Goal: Browse casually: Explore the website without a specific task or goal

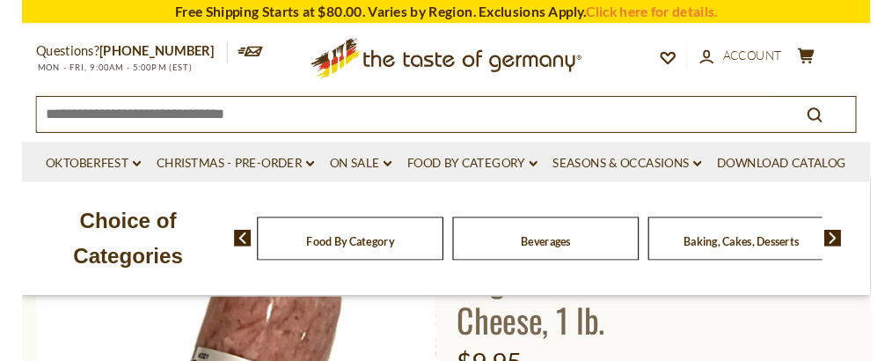
scroll to position [176, 0]
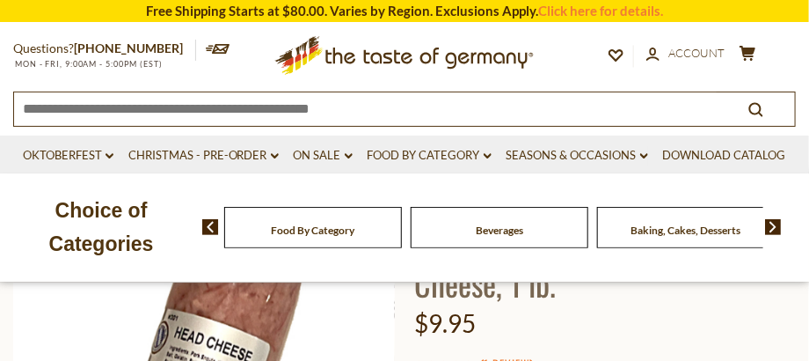
click at [421, 336] on span "$9.95" at bounding box center [445, 323] width 62 height 30
click at [421, 334] on span "$9.95" at bounding box center [445, 323] width 62 height 30
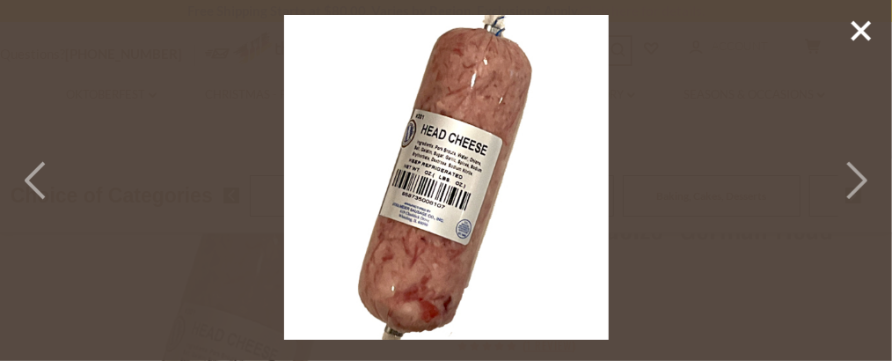
click at [808, 183] on polyline at bounding box center [857, 180] width 18 height 35
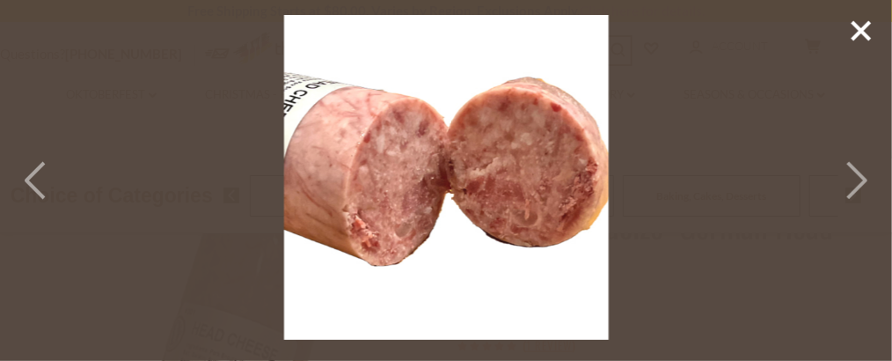
click at [808, 183] on polyline at bounding box center [857, 180] width 18 height 35
click at [26, 181] on polyline at bounding box center [35, 180] width 18 height 35
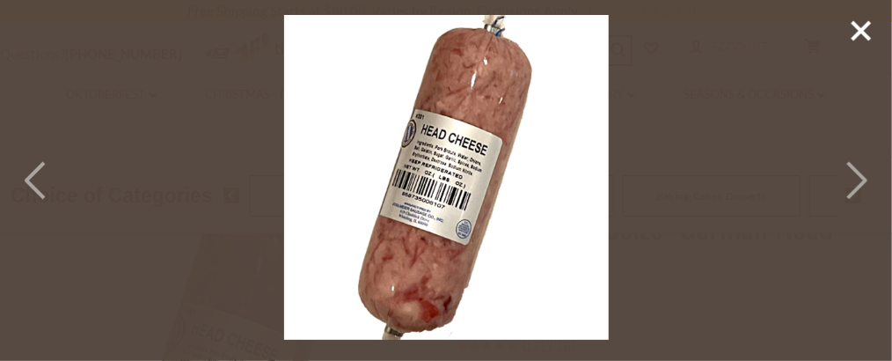
click at [26, 181] on polyline at bounding box center [35, 180] width 18 height 35
click at [808, 30] on icon at bounding box center [861, 31] width 26 height 26
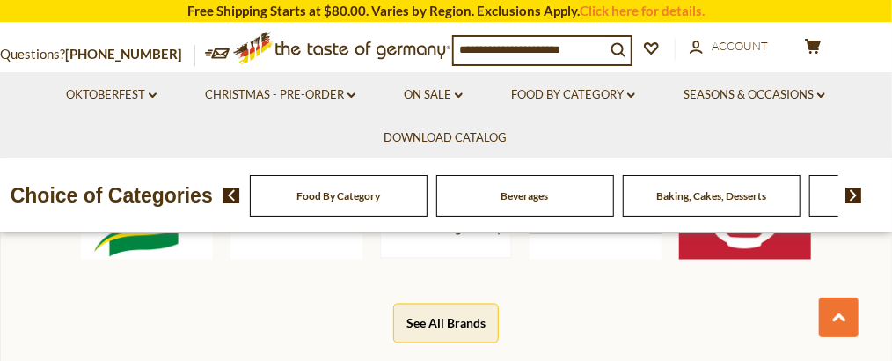
scroll to position [937, 0]
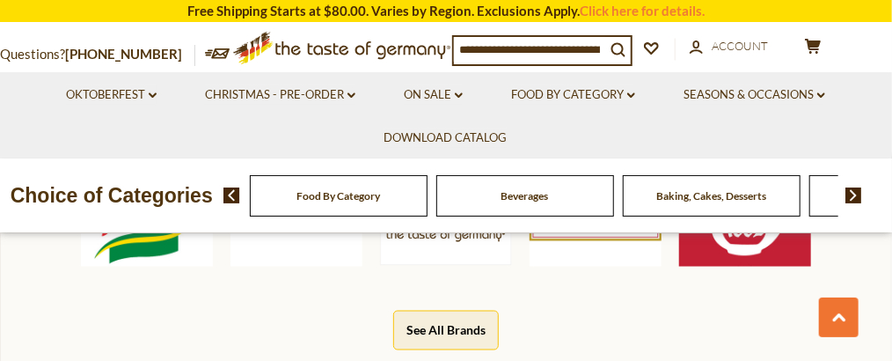
click at [475, 330] on button "See All Brands" at bounding box center [446, 330] width 106 height 40
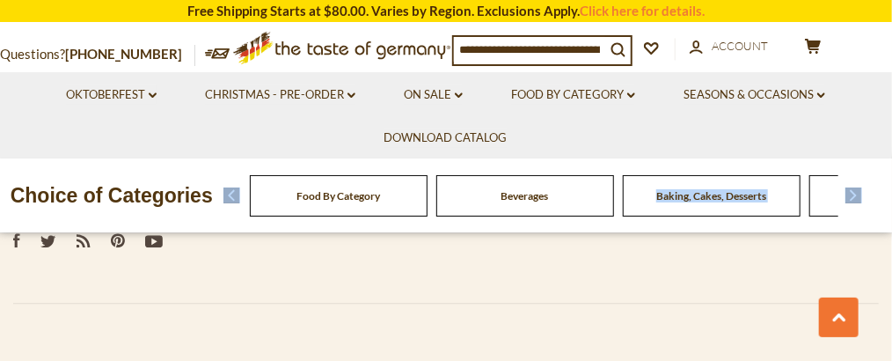
scroll to position [3981, 0]
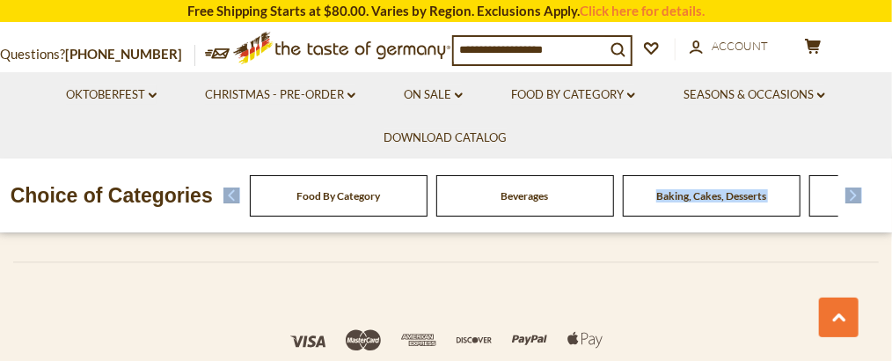
click at [855, 203] on img at bounding box center [853, 195] width 17 height 16
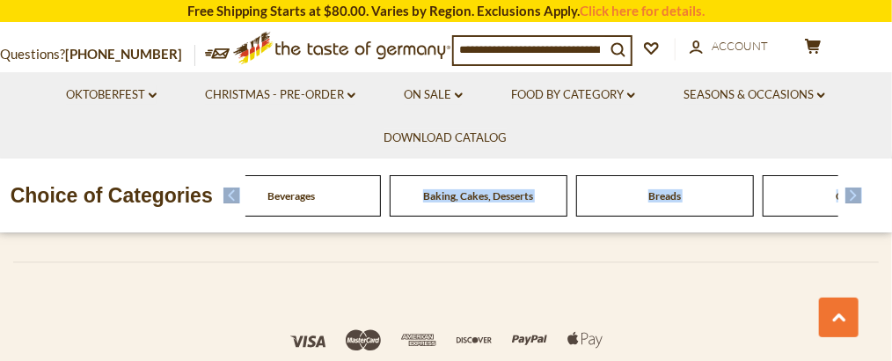
click at [855, 203] on img at bounding box center [853, 195] width 17 height 16
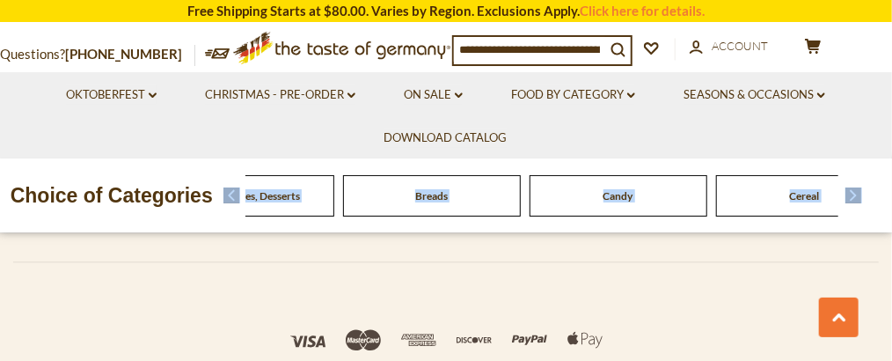
click at [855, 203] on img at bounding box center [853, 195] width 17 height 16
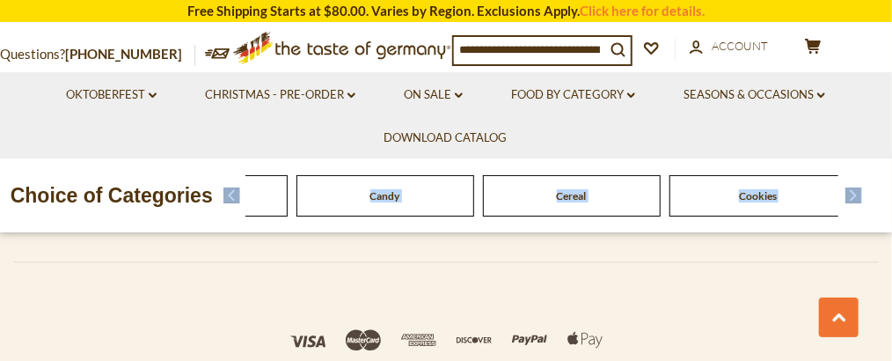
click at [855, 203] on img at bounding box center [853, 195] width 17 height 16
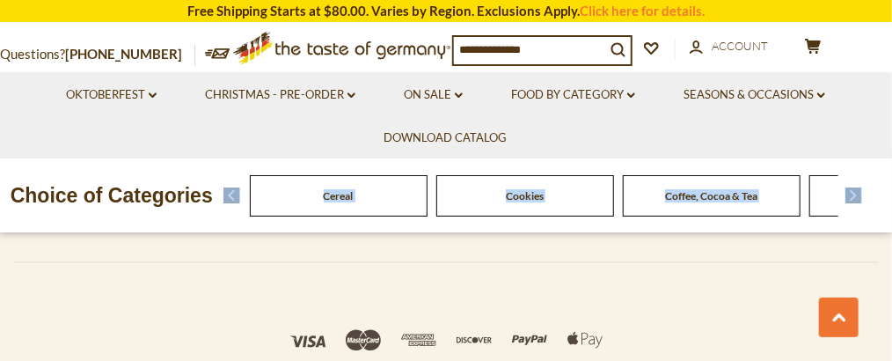
click at [855, 203] on img at bounding box center [853, 195] width 17 height 16
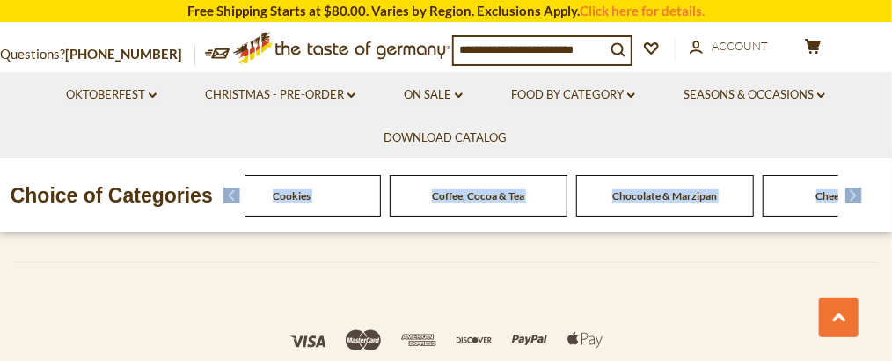
click at [855, 203] on img at bounding box center [853, 195] width 17 height 16
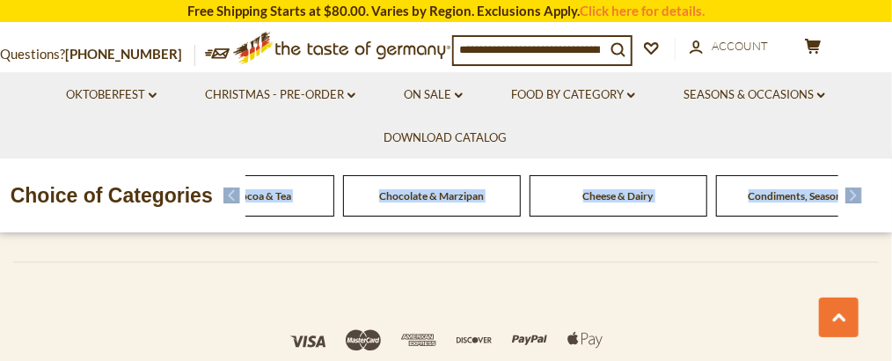
click at [855, 203] on img at bounding box center [853, 195] width 17 height 16
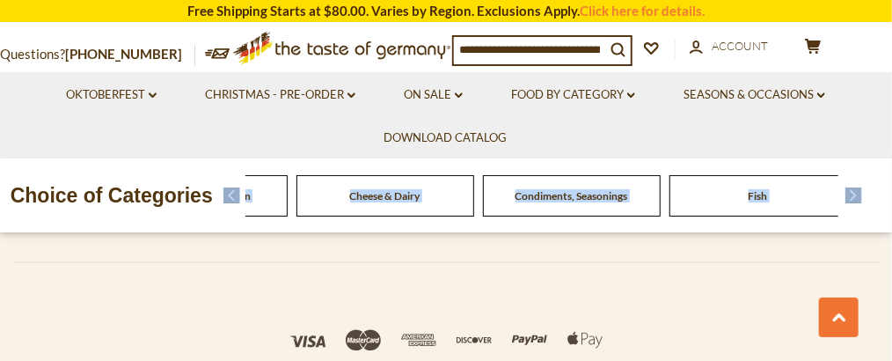
click at [855, 203] on img at bounding box center [853, 195] width 17 height 16
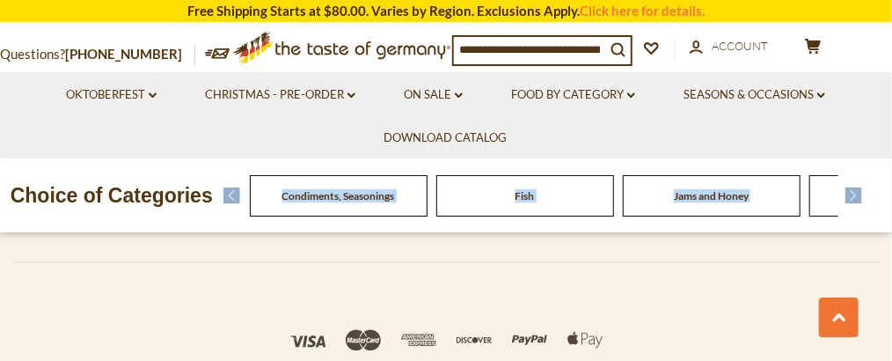
click at [855, 203] on img at bounding box center [853, 195] width 17 height 16
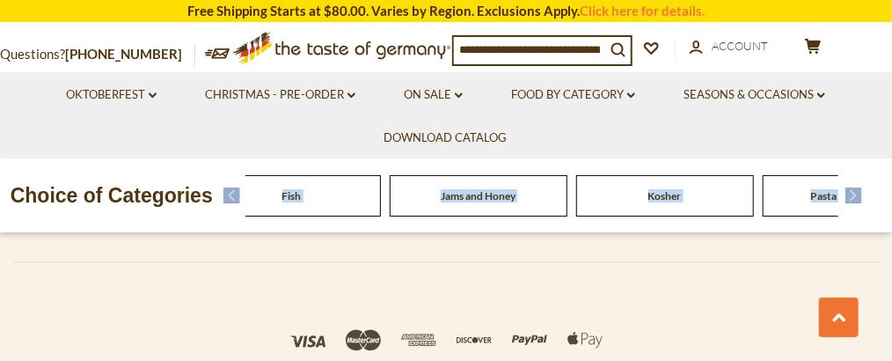
click at [854, 203] on img at bounding box center [853, 195] width 17 height 16
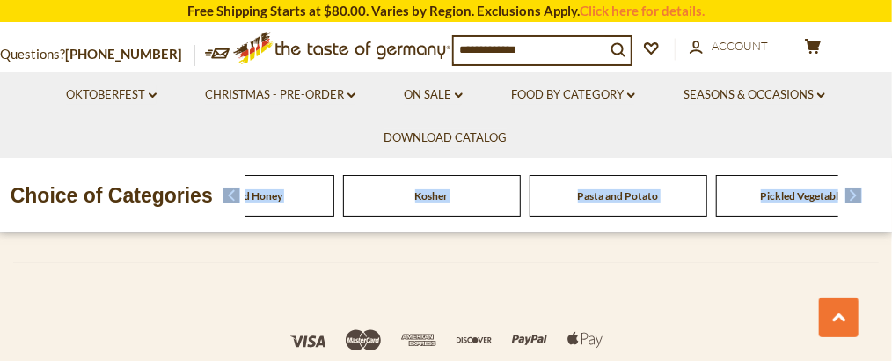
click at [854, 203] on img at bounding box center [853, 195] width 17 height 16
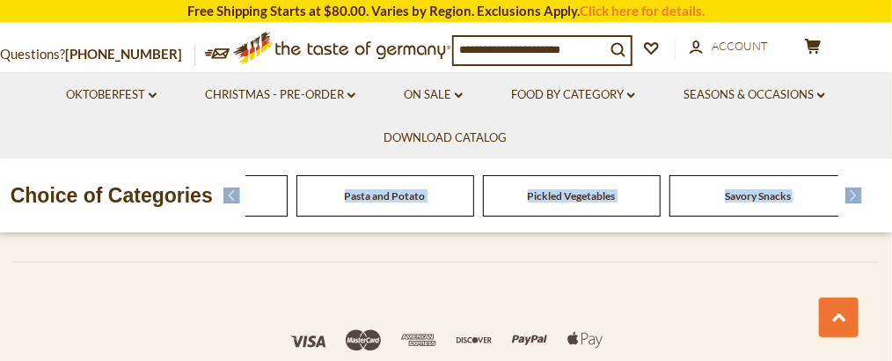
click at [854, 203] on img at bounding box center [853, 195] width 17 height 16
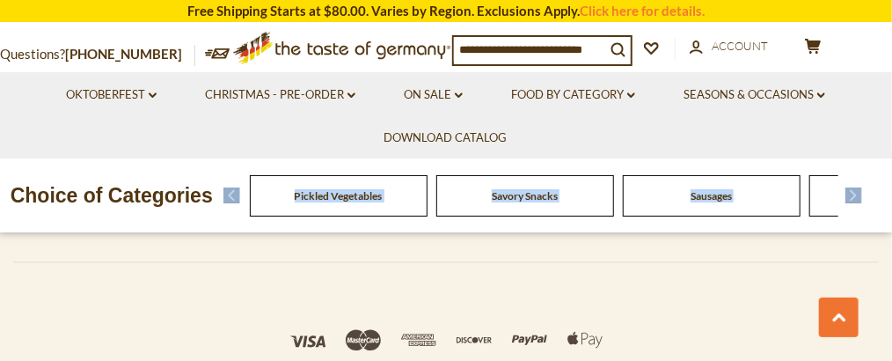
click at [854, 203] on img at bounding box center [853, 195] width 17 height 16
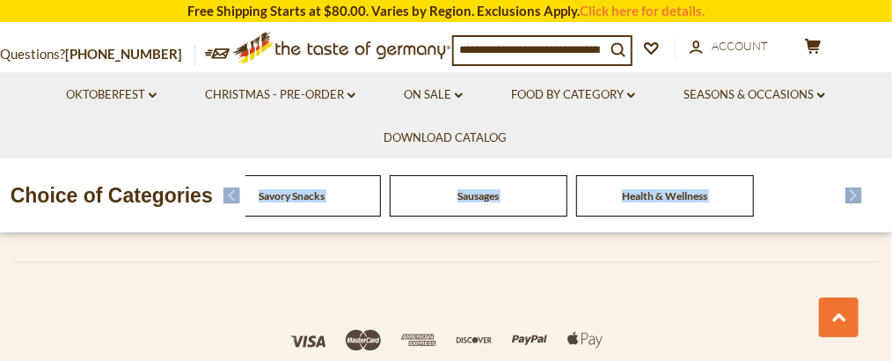
click at [854, 203] on img at bounding box center [853, 195] width 17 height 16
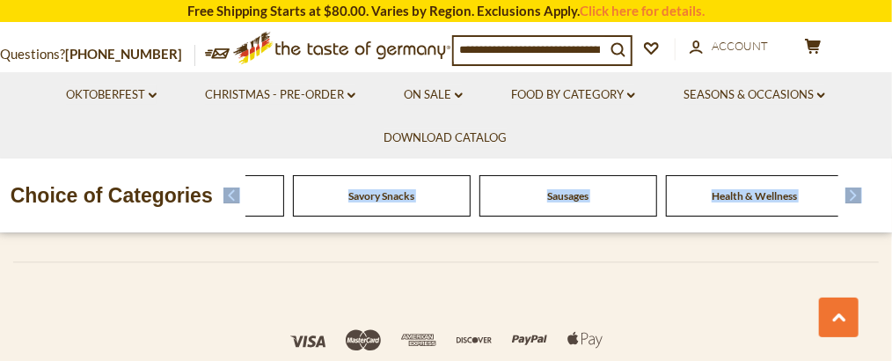
click at [853, 203] on img at bounding box center [853, 195] width 17 height 16
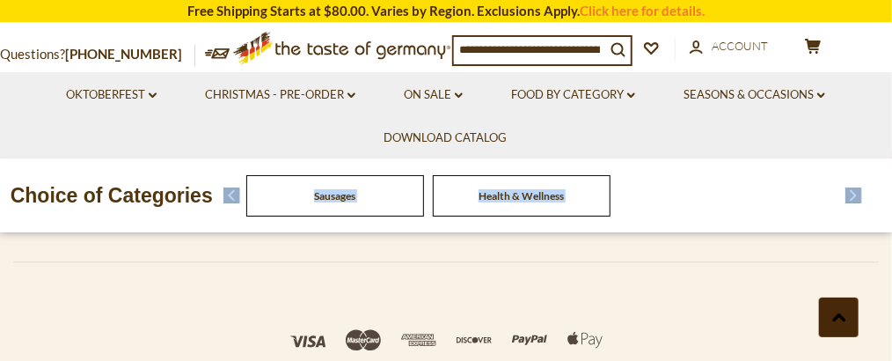
click at [839, 319] on icon at bounding box center [839, 317] width 14 height 9
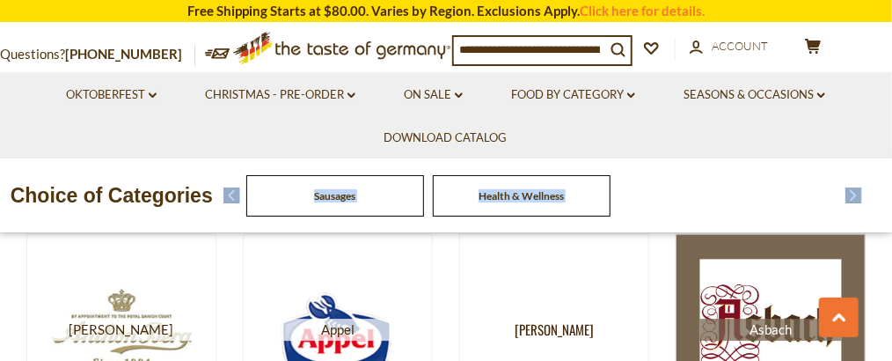
scroll to position [733, 0]
